Goal: Find specific page/section: Find specific page/section

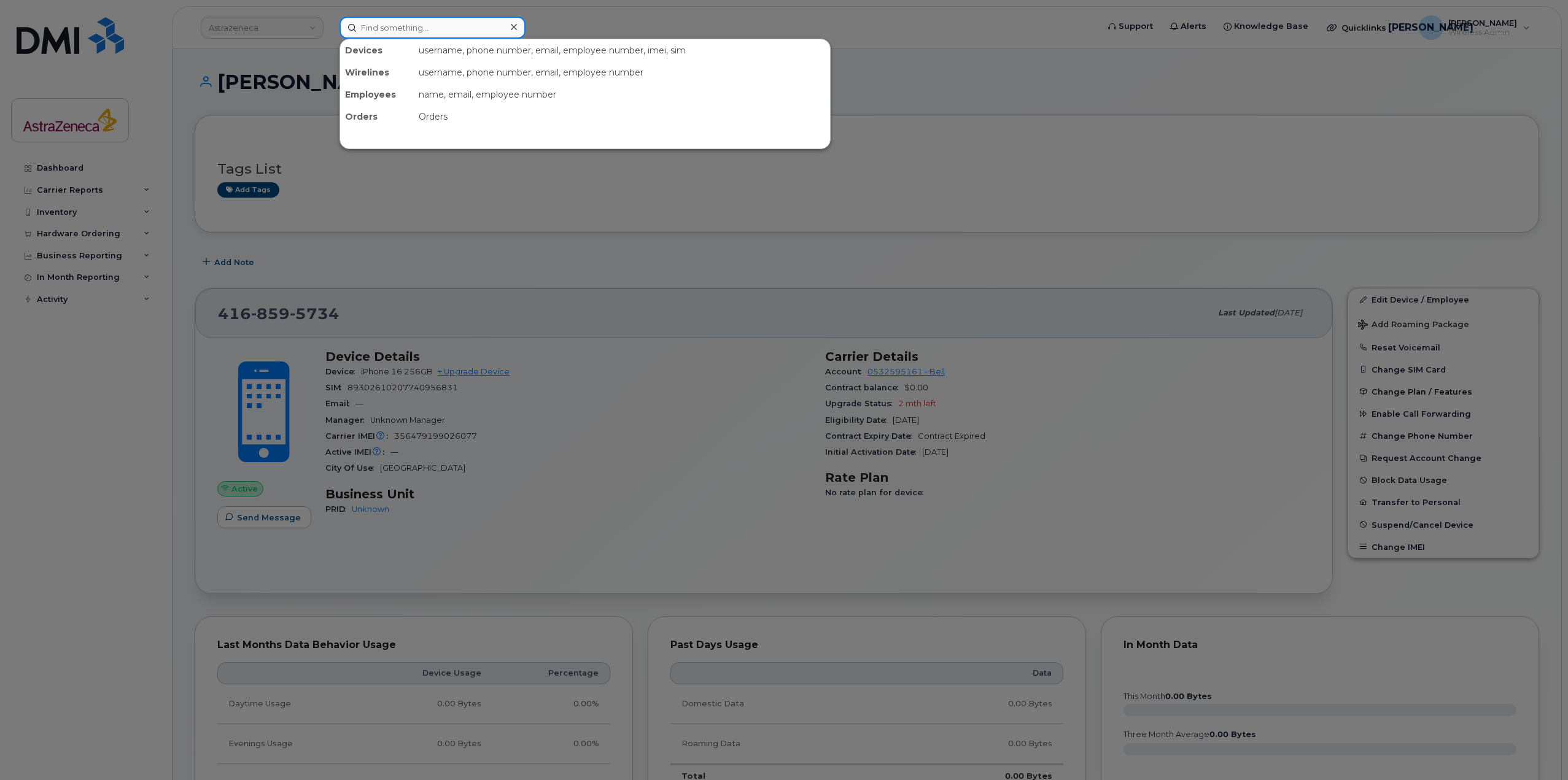
click at [459, 34] on input at bounding box center [433, 28] width 186 height 22
paste input "[PHONE_NUMBER]"
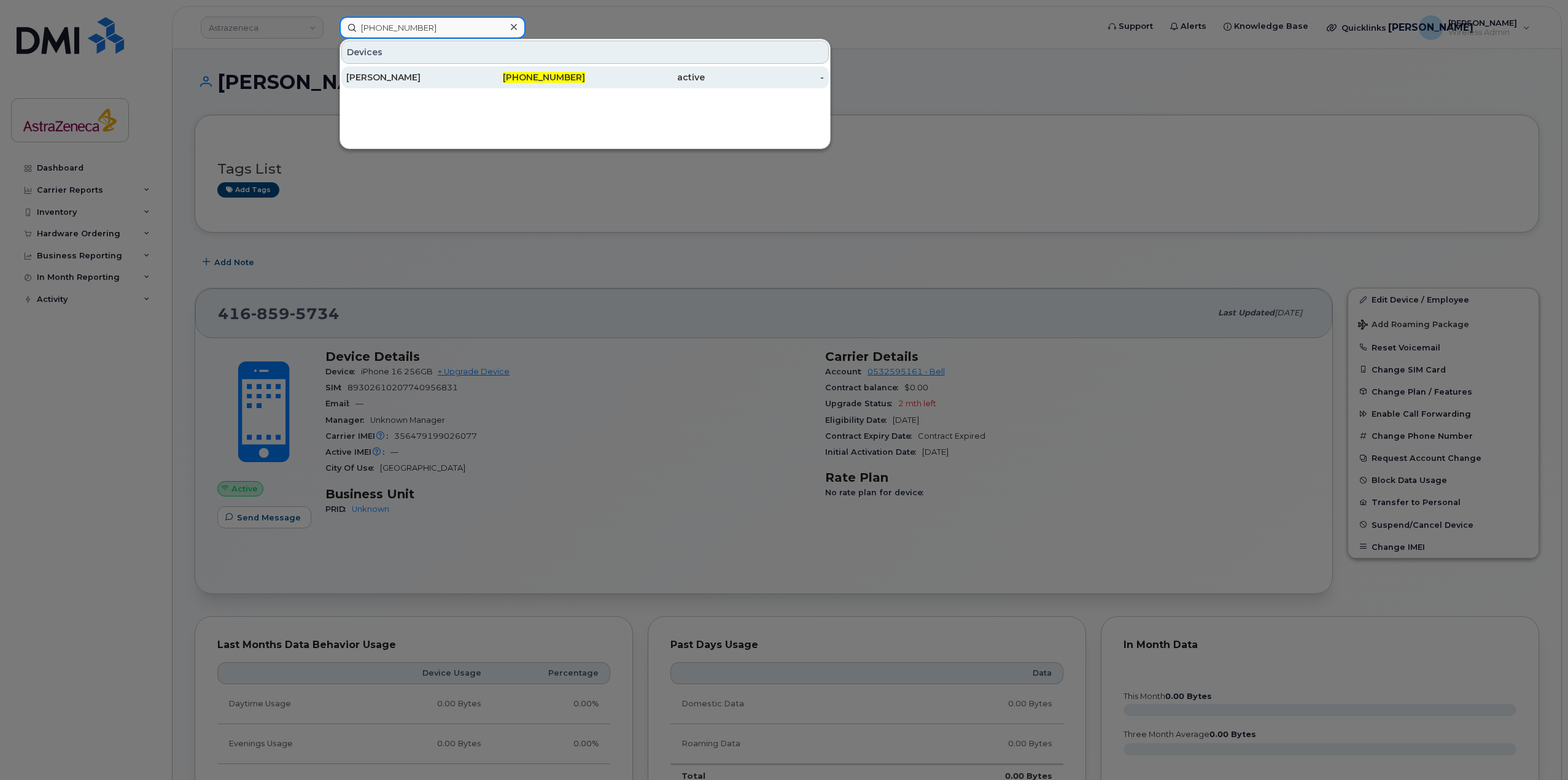
type input "[PHONE_NUMBER]"
click at [468, 82] on div "[PHONE_NUMBER]" at bounding box center [526, 77] width 120 height 13
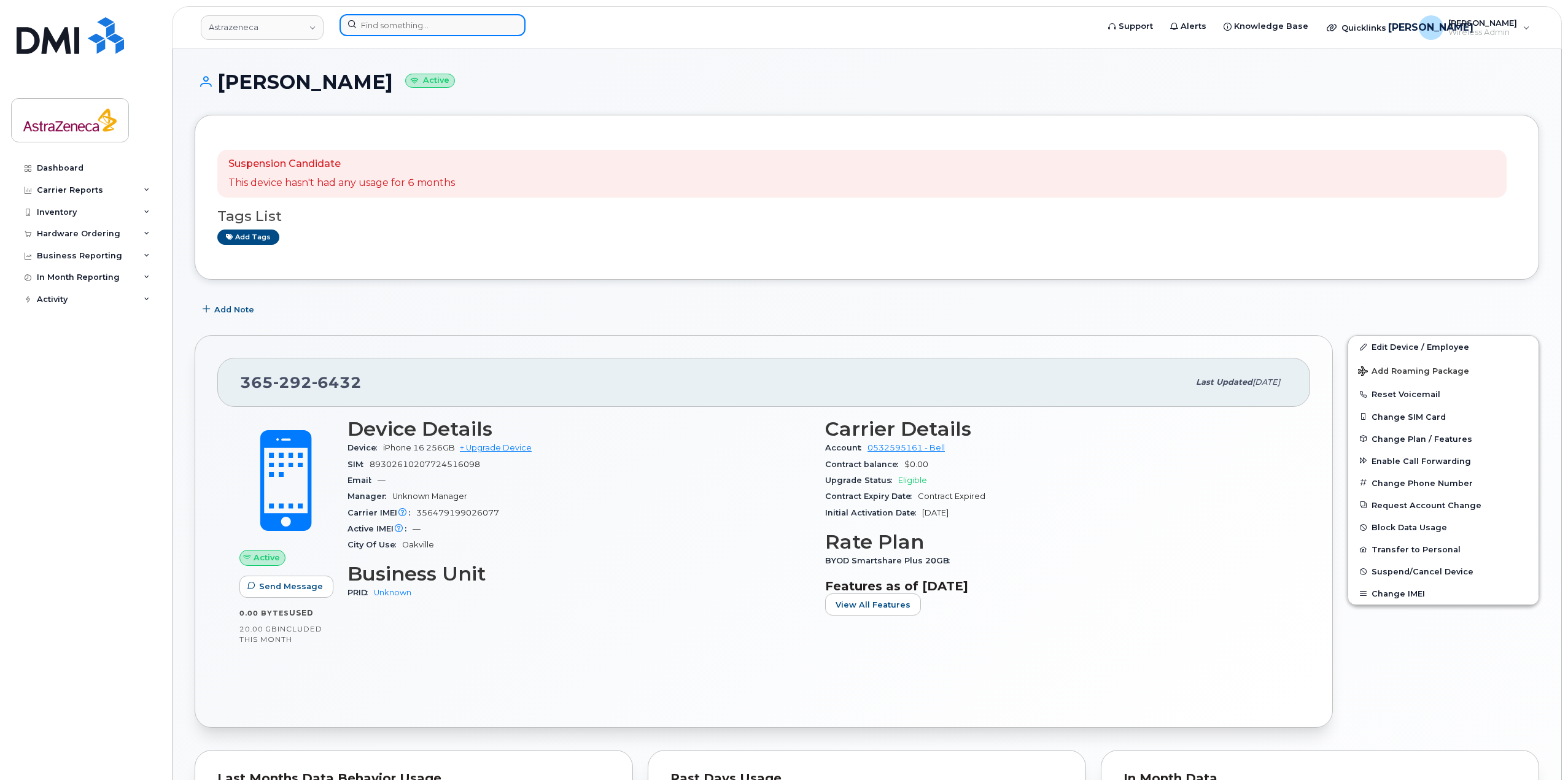
click at [363, 20] on input at bounding box center [433, 25] width 186 height 22
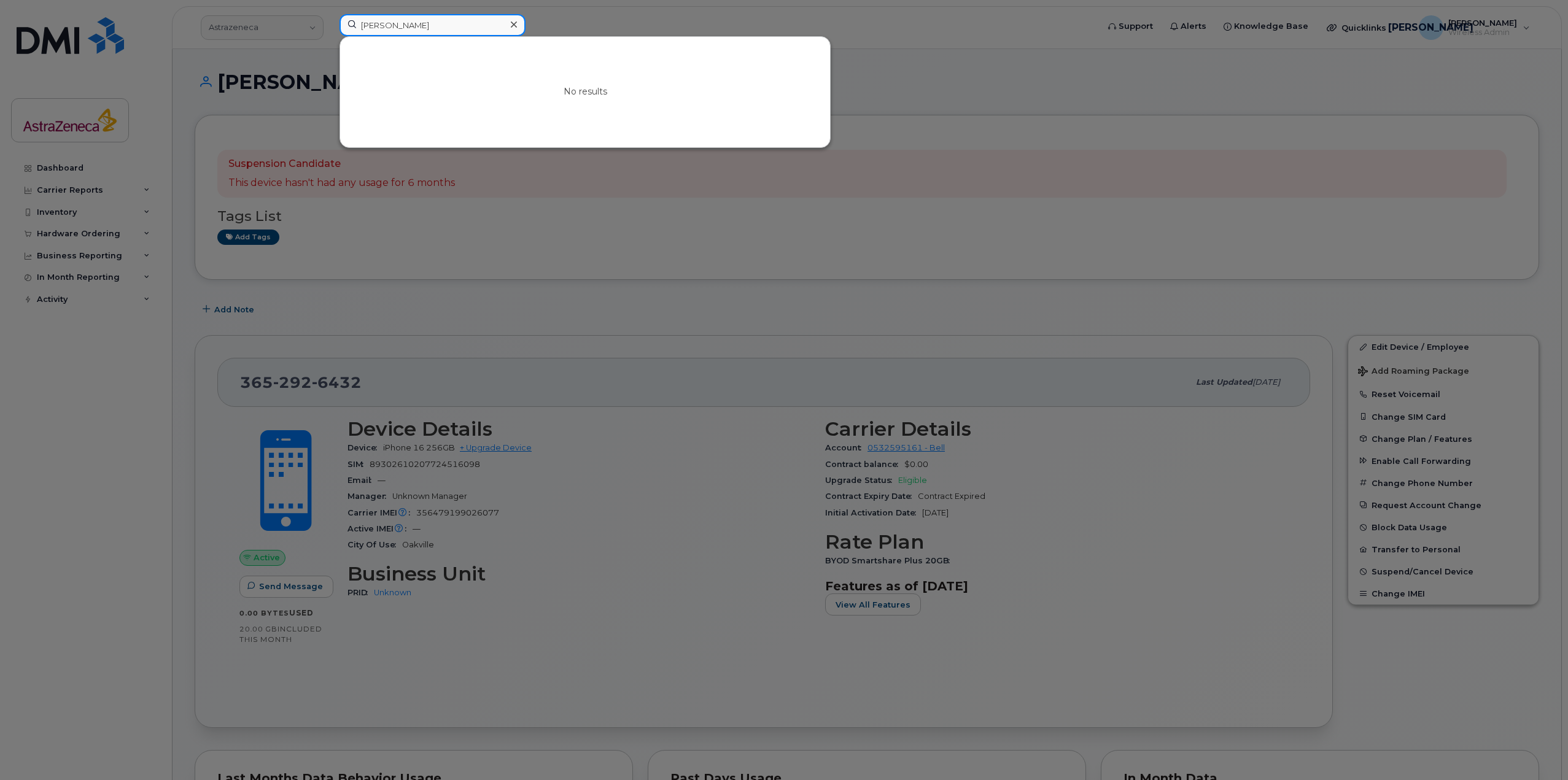
type input "[PERSON_NAME]"
click at [302, 29] on div at bounding box center [784, 390] width 1568 height 780
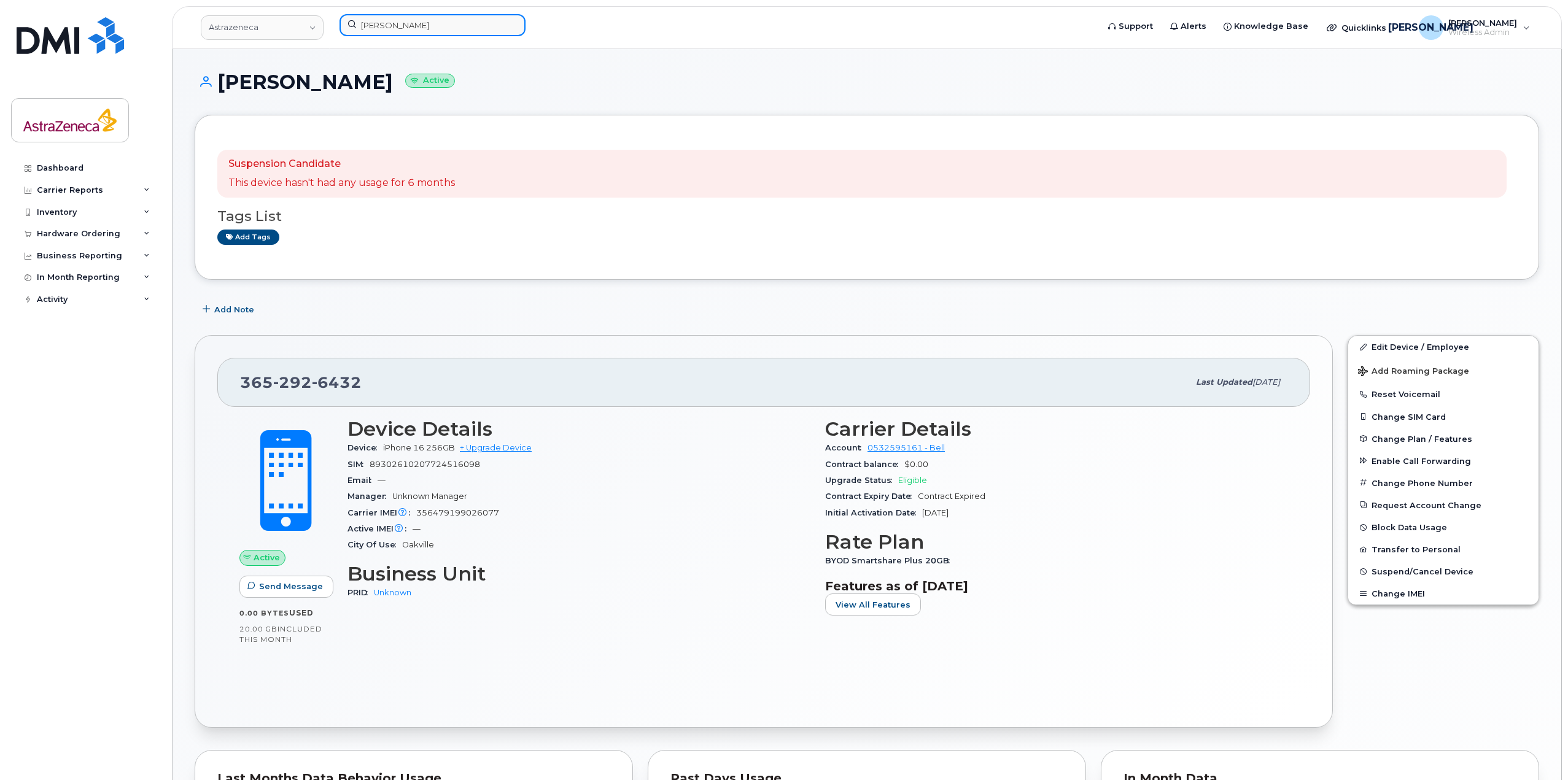
click at [442, 29] on input "Ivan Yung" at bounding box center [433, 25] width 186 height 22
click at [406, 39] on div at bounding box center [715, 27] width 770 height 27
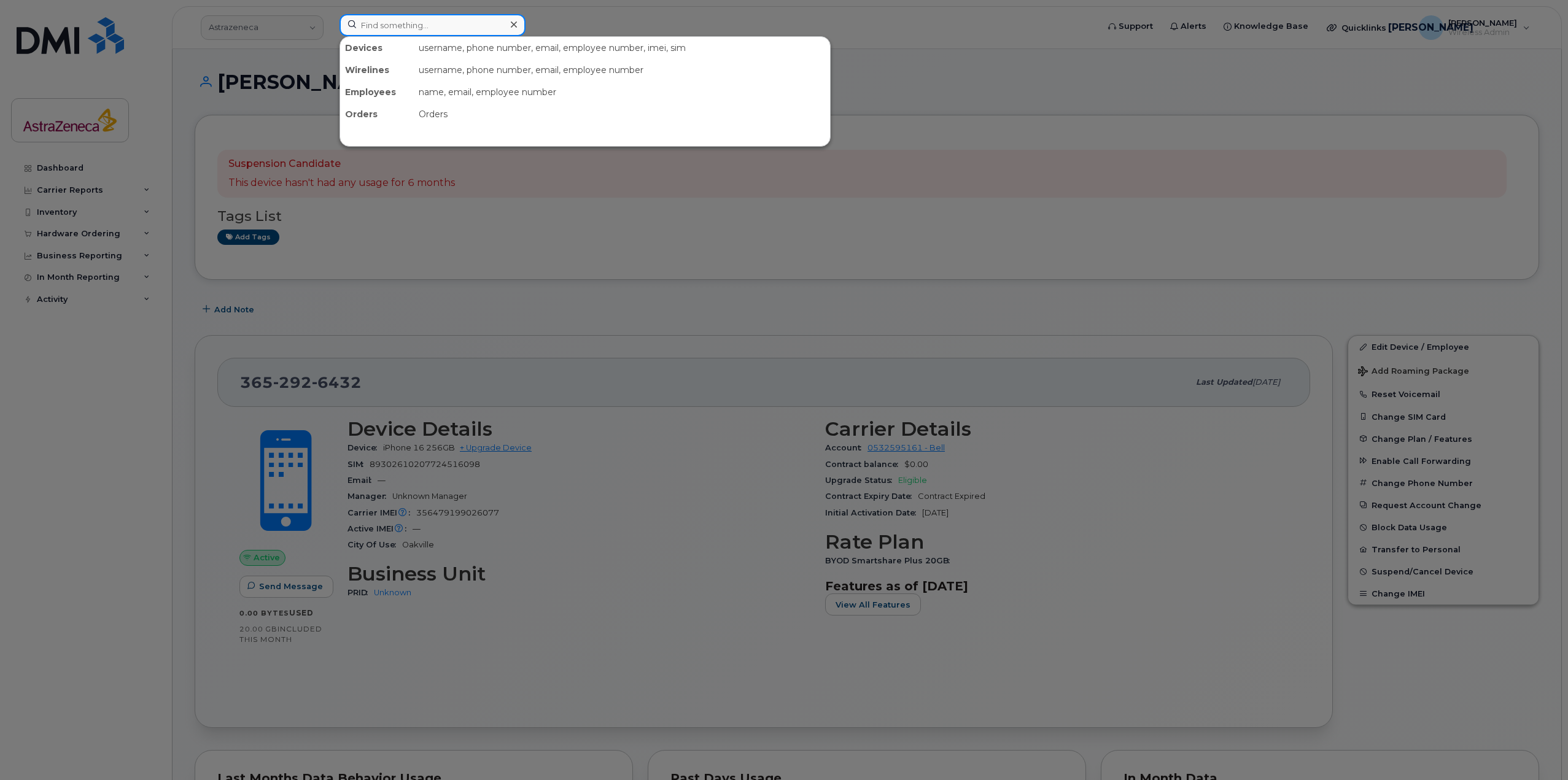
click at [408, 32] on input at bounding box center [433, 25] width 186 height 22
paste input "6478296206"
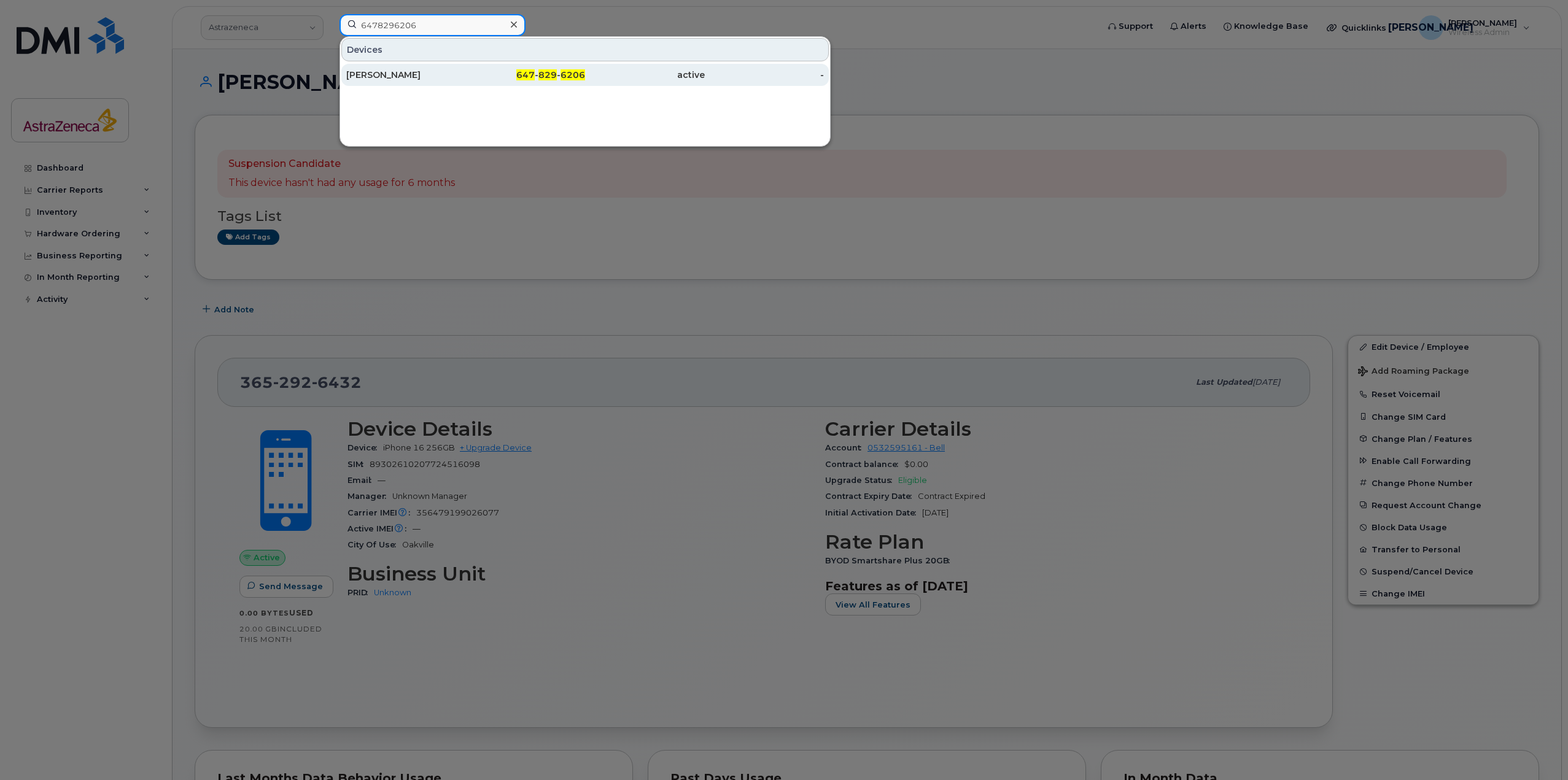
type input "6478296206"
click at [422, 80] on div "Chi Yung" at bounding box center [406, 74] width 120 height 13
